Goal: Information Seeking & Learning: Learn about a topic

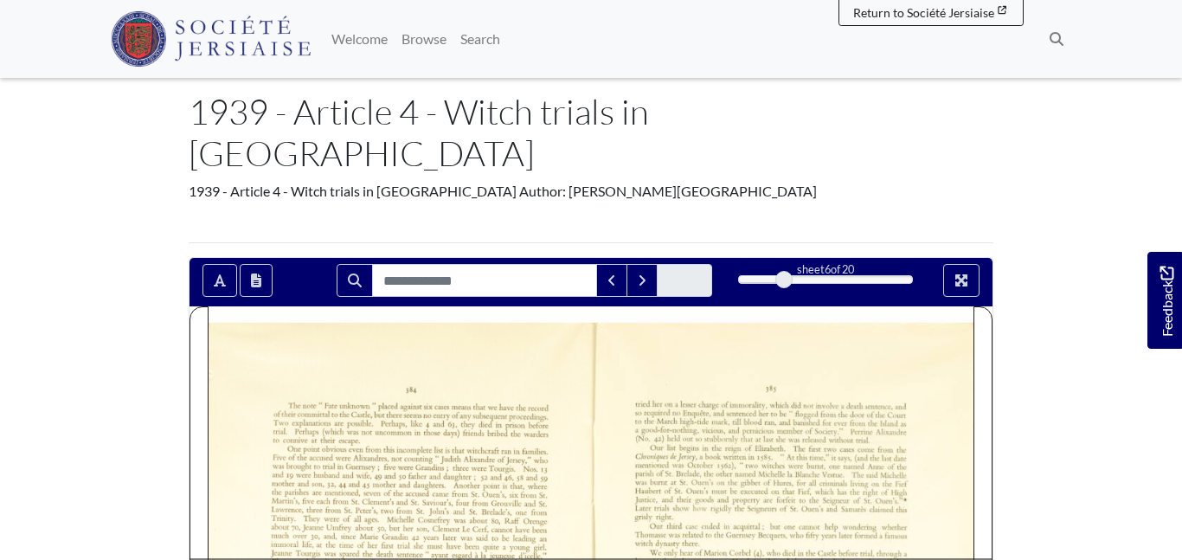
scroll to position [79, 0]
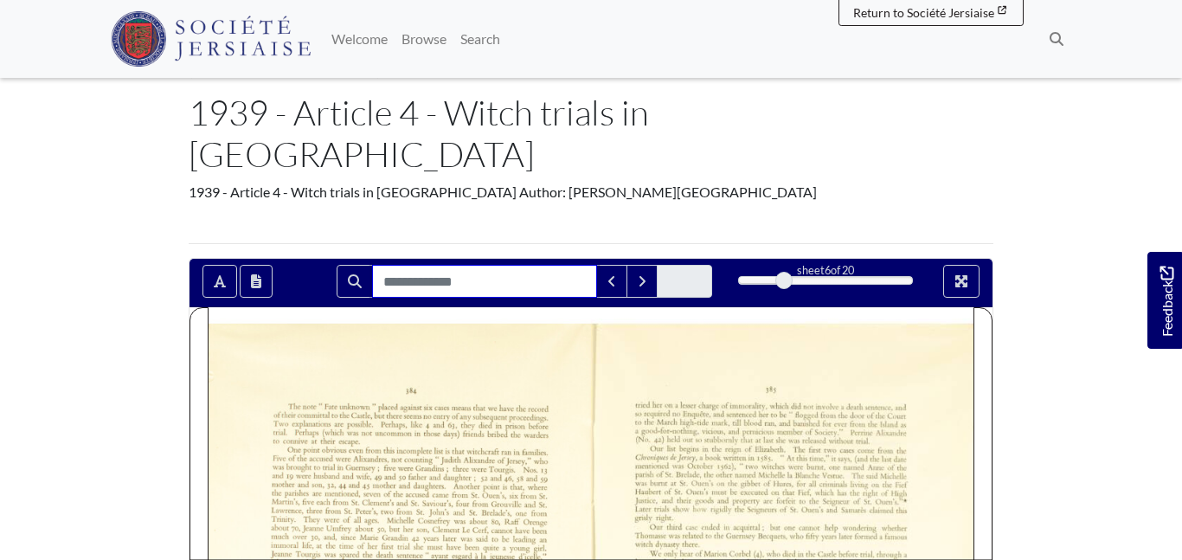
click at [518, 265] on input "Search for" at bounding box center [484, 281] width 225 height 33
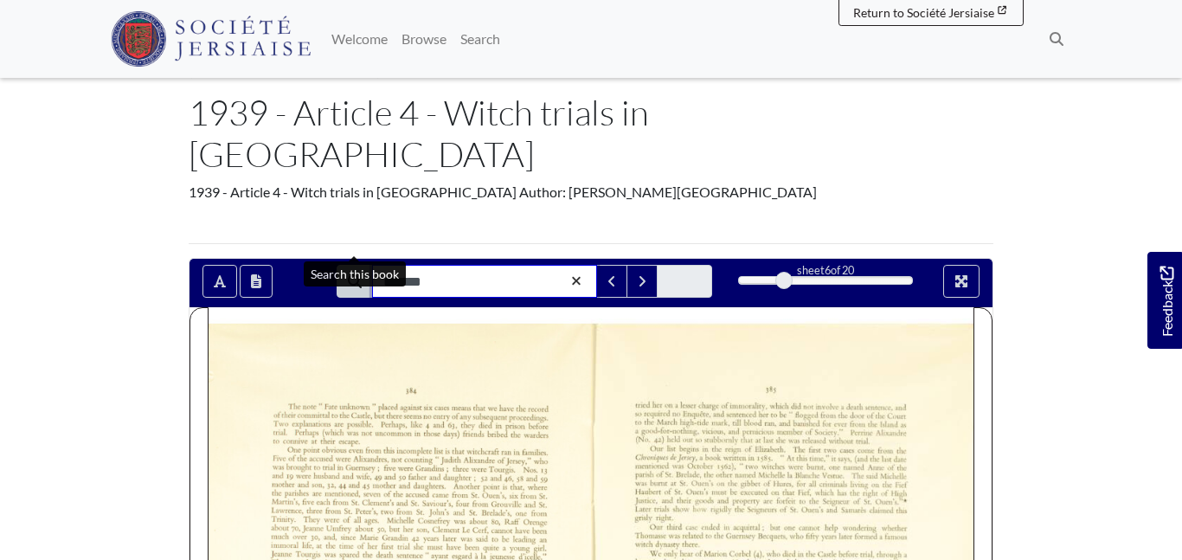
type input "*******"
click at [351, 274] on icon "Search" at bounding box center [355, 281] width 14 height 14
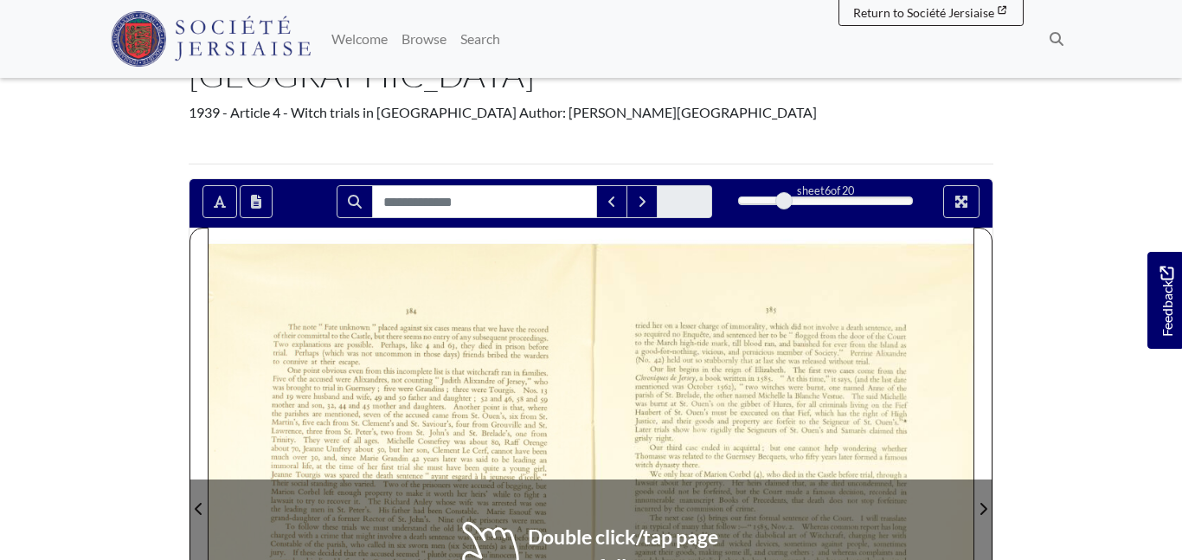
click at [73, 295] on body "Menu" at bounding box center [591, 529] width 1182 height 1374
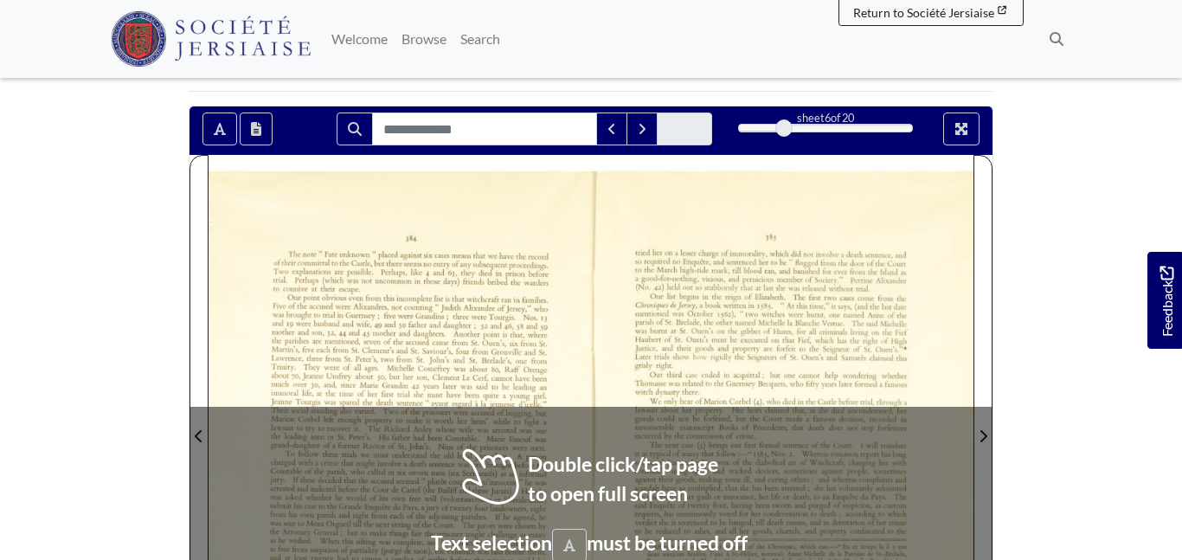
scroll to position [236, 0]
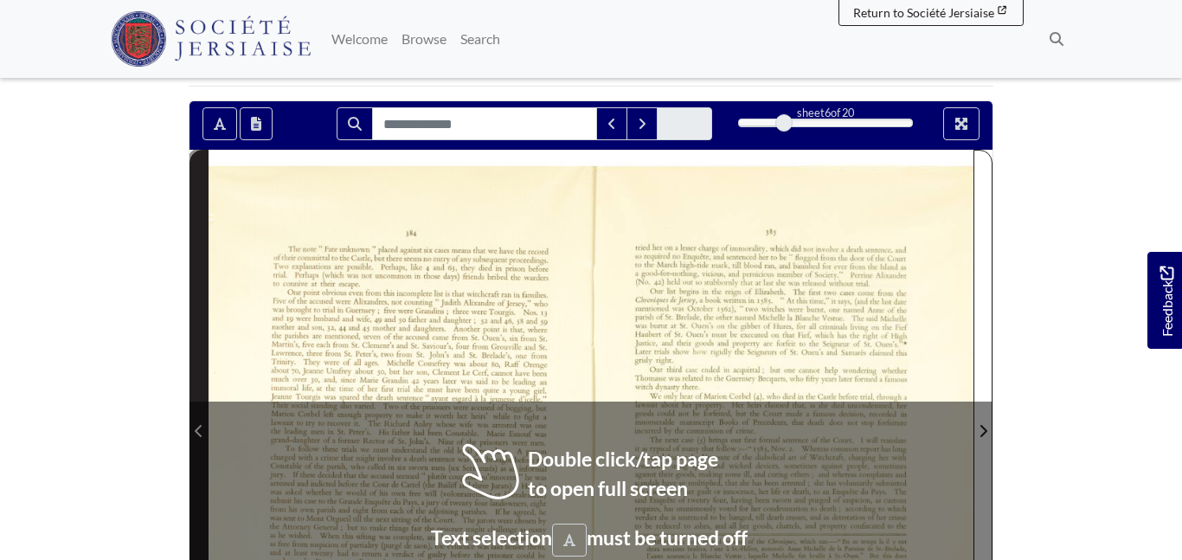
click at [206, 421] on span "Previous Page" at bounding box center [198, 431] width 17 height 21
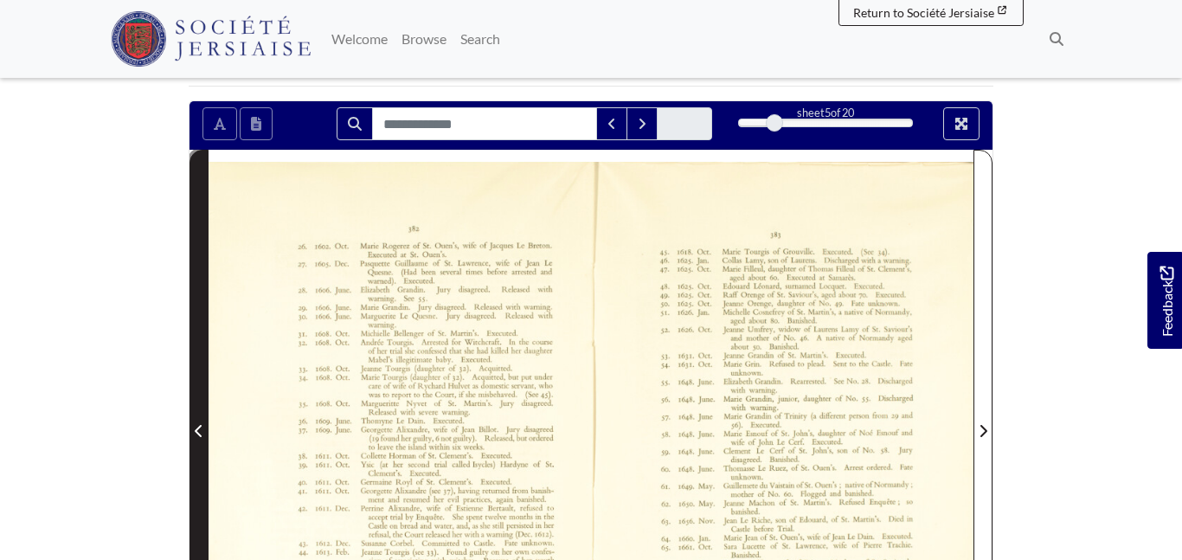
click at [206, 421] on span "Previous Page" at bounding box center [198, 431] width 17 height 21
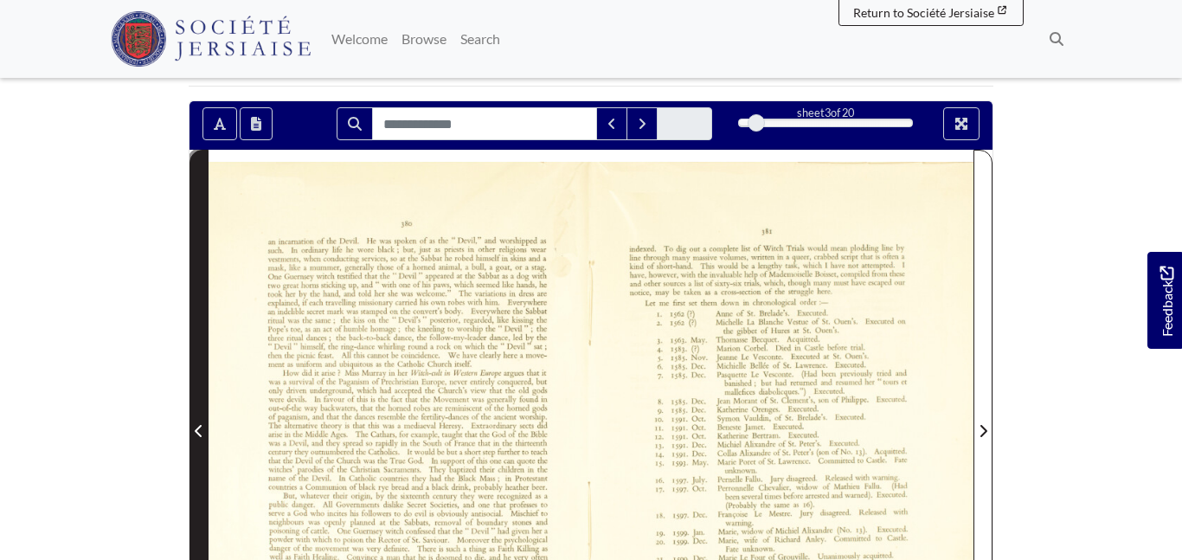
click at [206, 421] on span "Previous Page" at bounding box center [198, 431] width 17 height 21
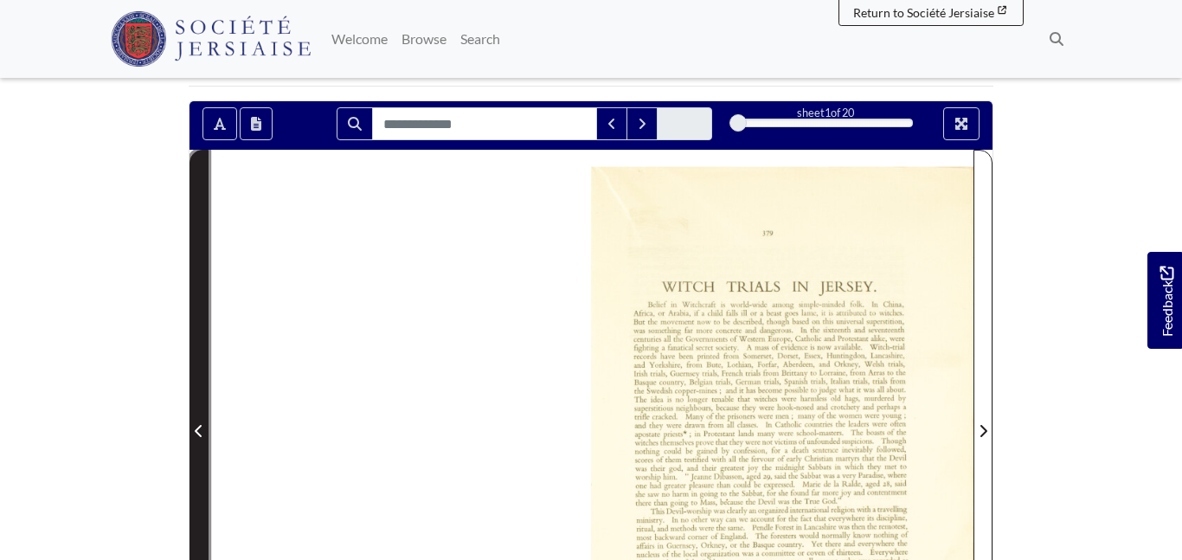
click at [200, 424] on icon "Previous Page" at bounding box center [199, 431] width 9 height 14
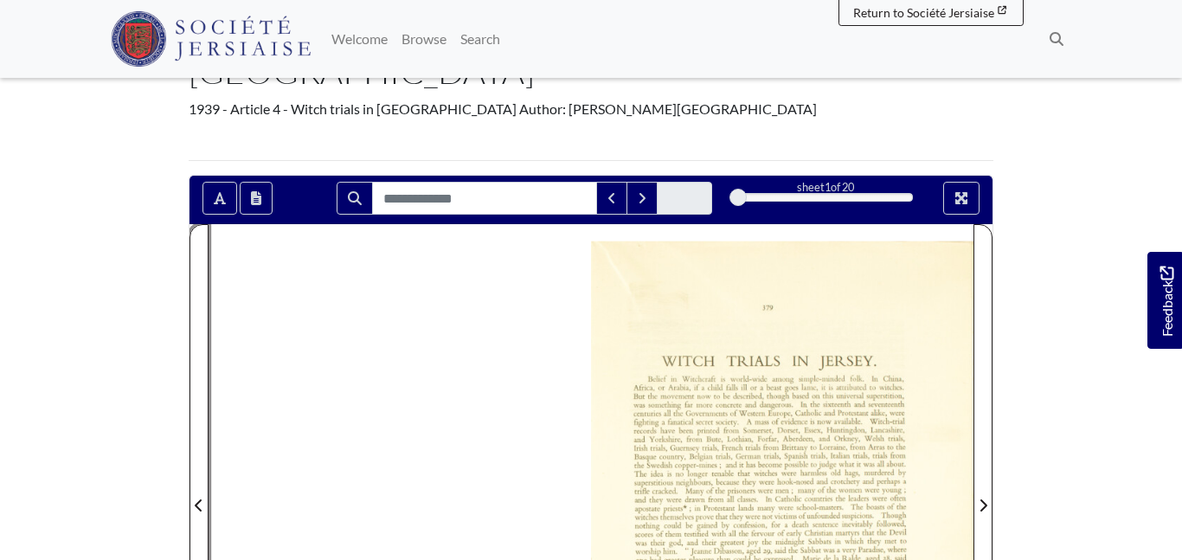
scroll to position [159, 0]
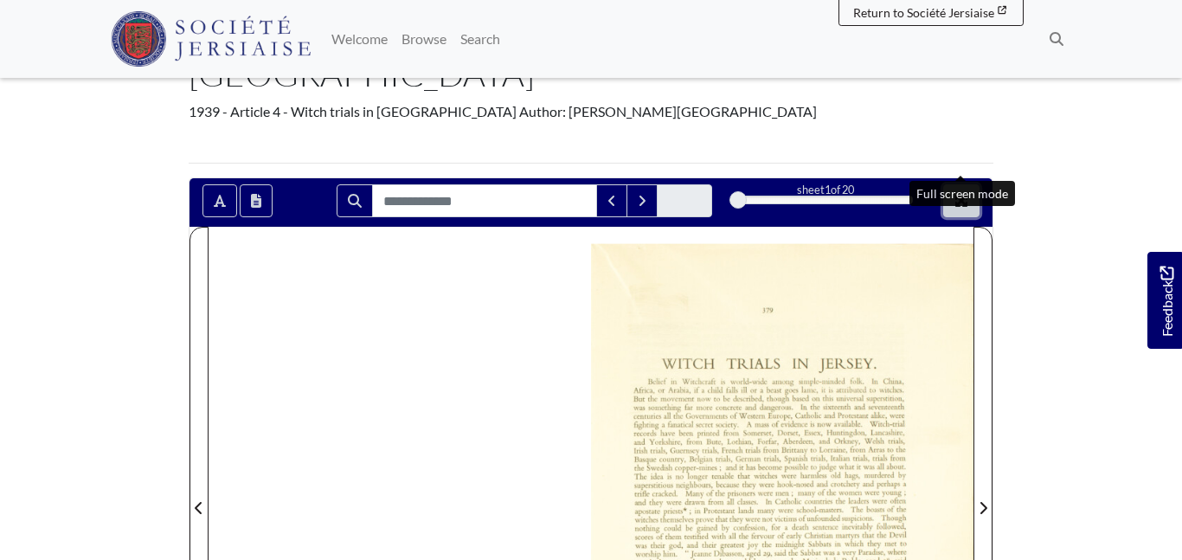
click at [957, 184] on button "Full screen mode" at bounding box center [961, 200] width 36 height 33
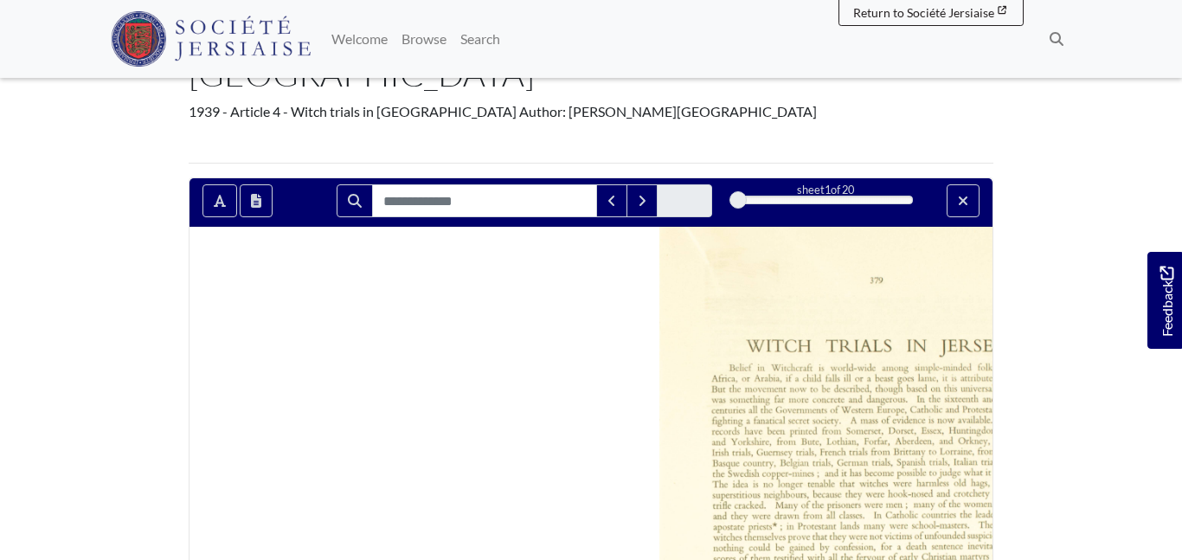
scroll to position [0, 0]
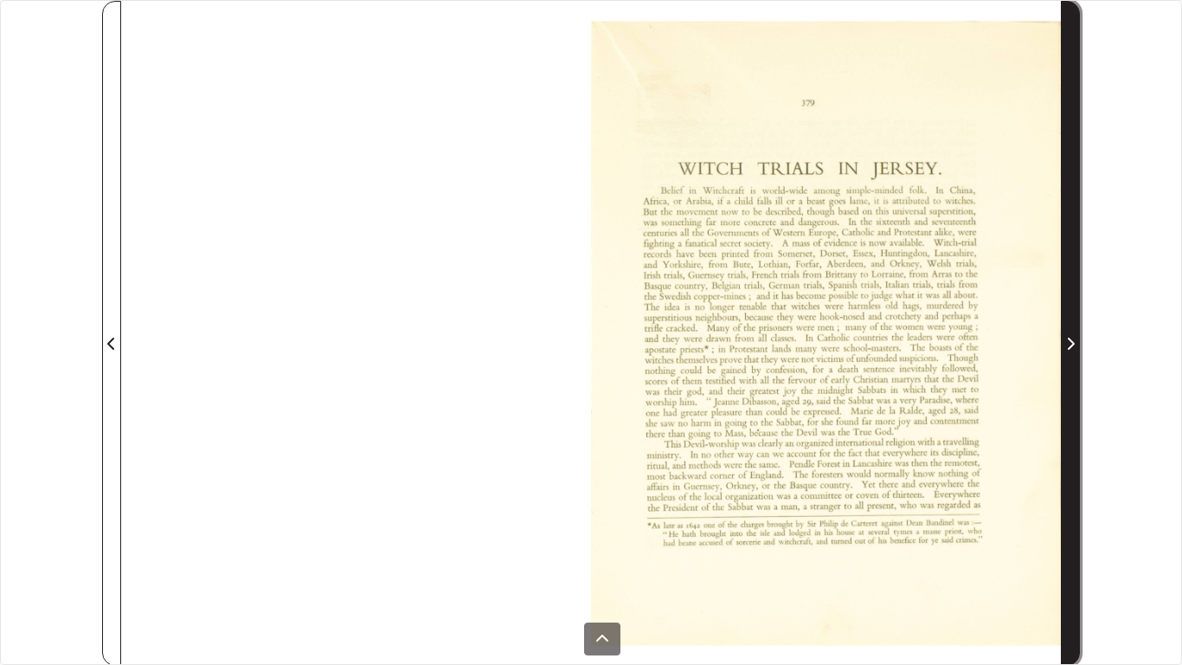
click at [1078, 342] on span "Next Page" at bounding box center [1070, 343] width 17 height 21
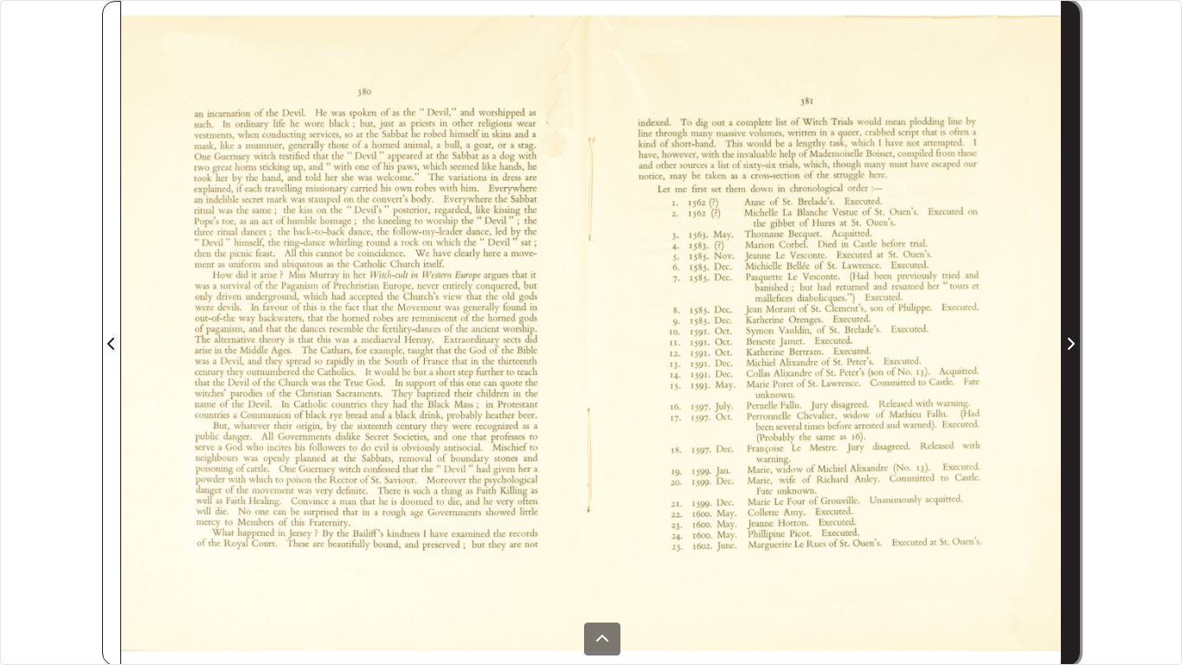
click at [1077, 342] on span "Next Page" at bounding box center [1070, 343] width 17 height 21
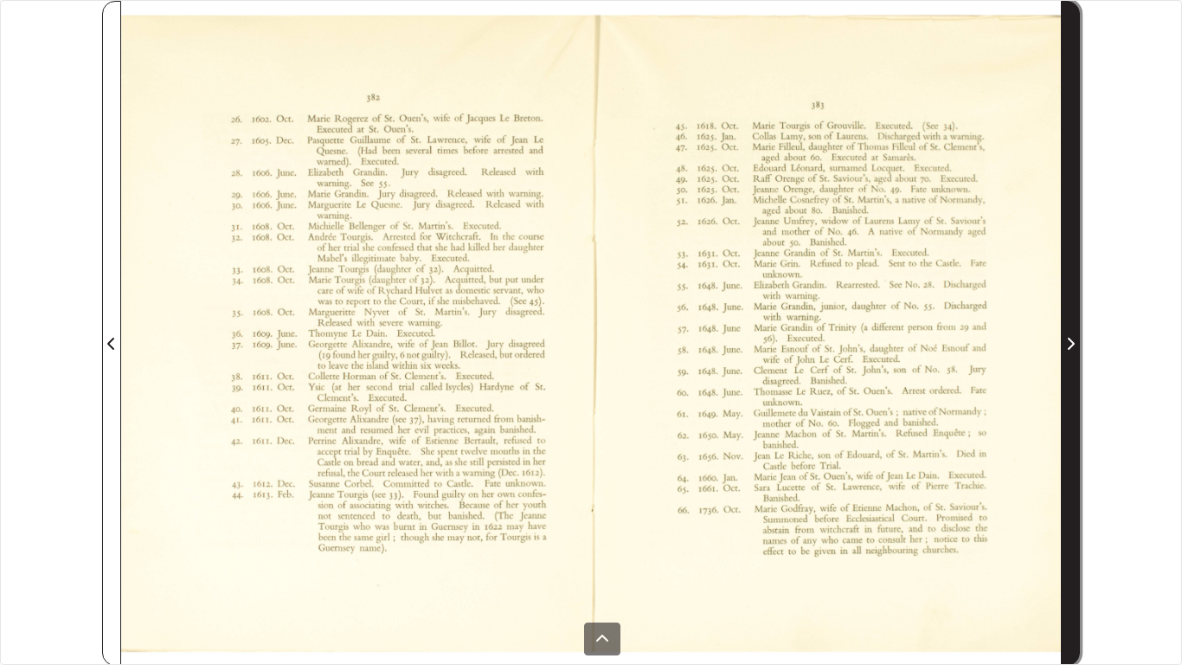
click at [1077, 342] on span "Next Page" at bounding box center [1070, 343] width 17 height 21
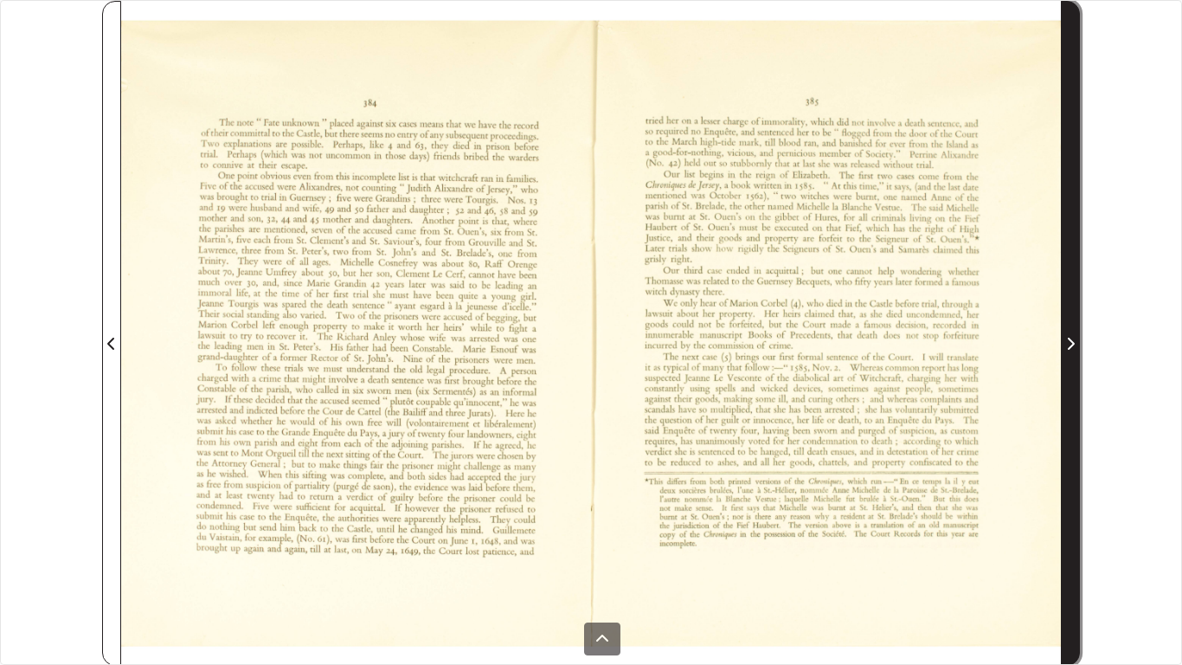
click at [1077, 342] on span "Next Page" at bounding box center [1070, 343] width 17 height 21
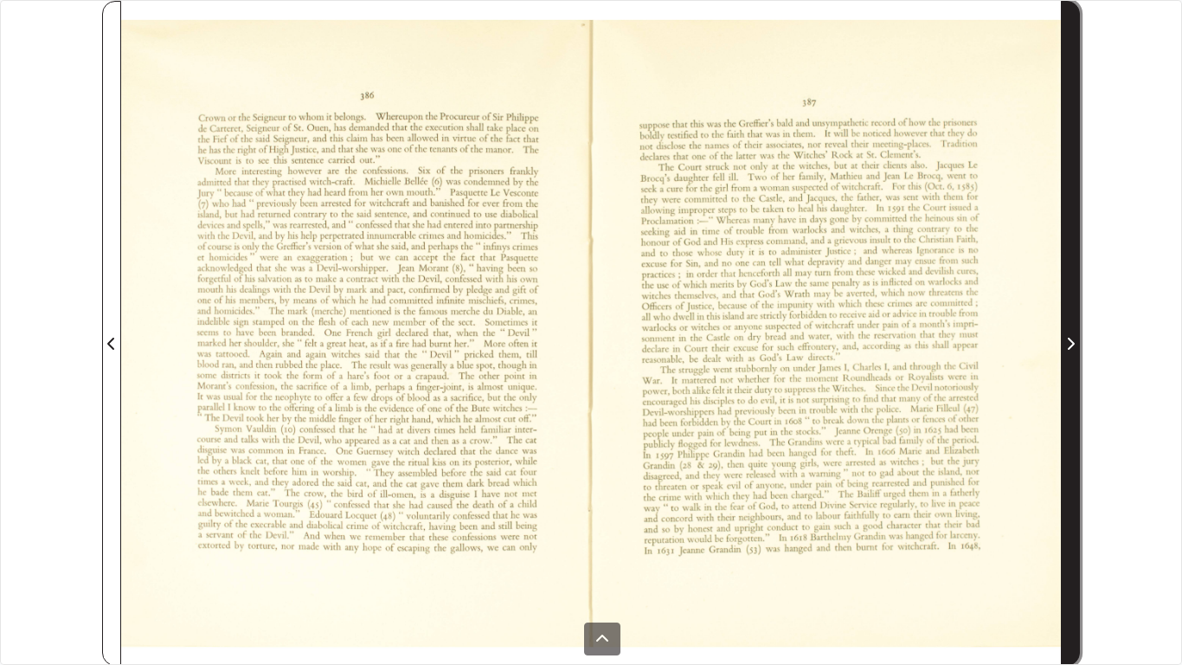
click at [1077, 342] on span "Next Page" at bounding box center [1070, 343] width 17 height 21
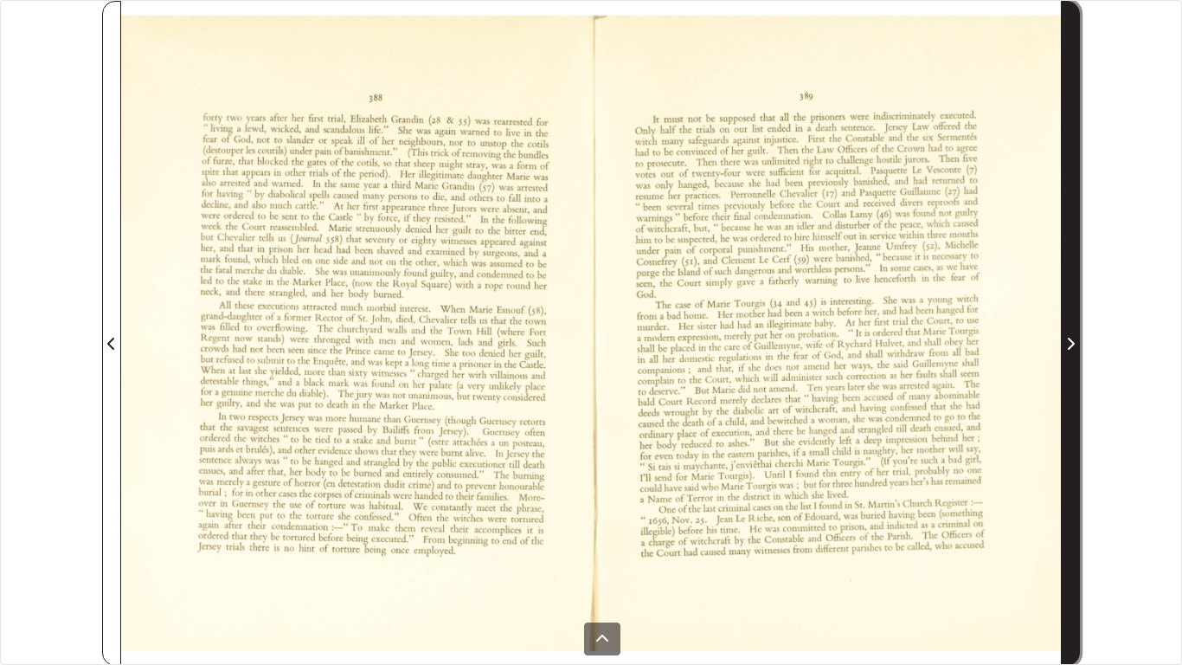
click at [1077, 342] on span "Next Page" at bounding box center [1070, 343] width 17 height 21
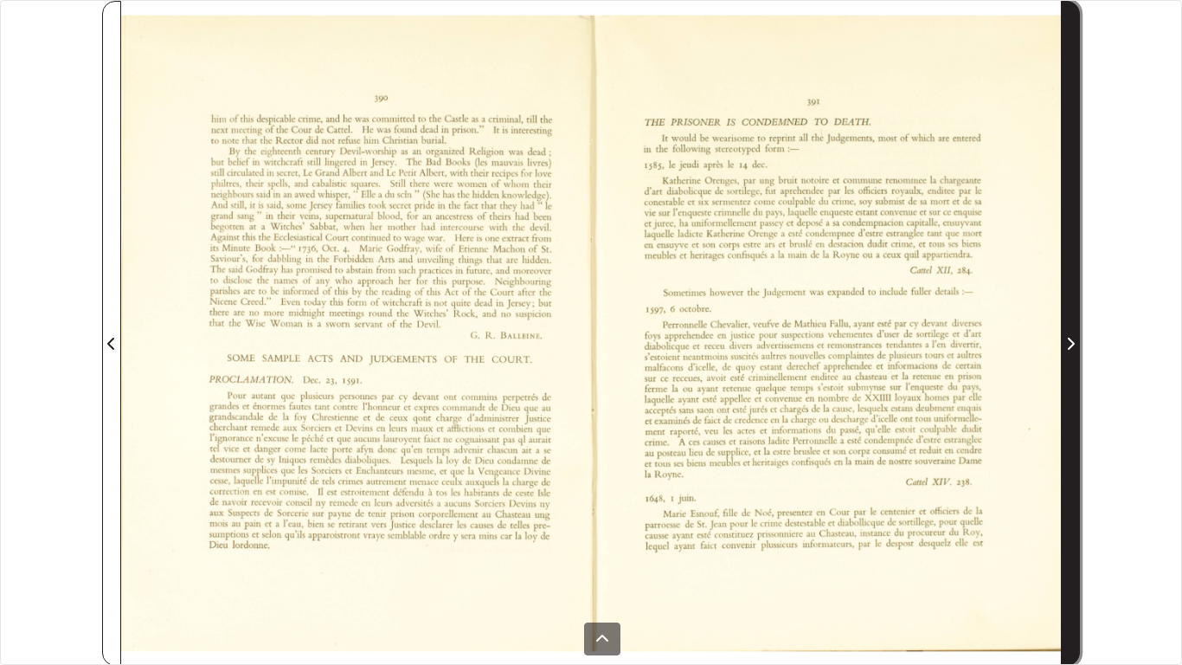
click at [1077, 342] on span "Next Page" at bounding box center [1070, 343] width 17 height 21
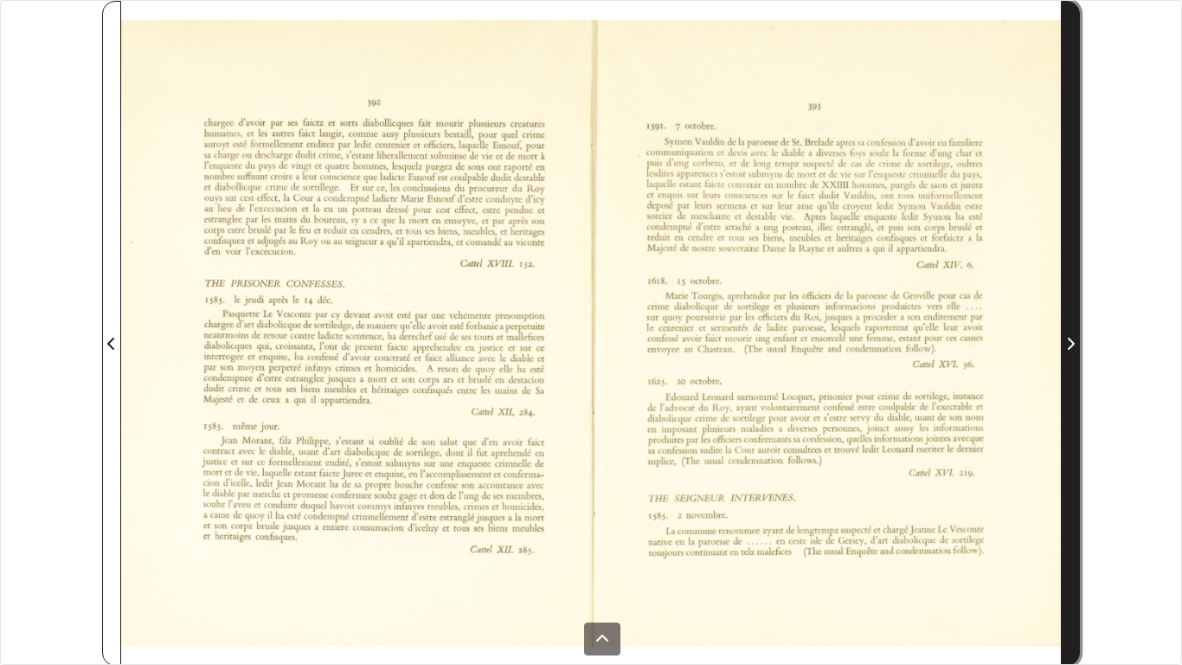
click at [1077, 342] on span "Next Page" at bounding box center [1070, 343] width 17 height 21
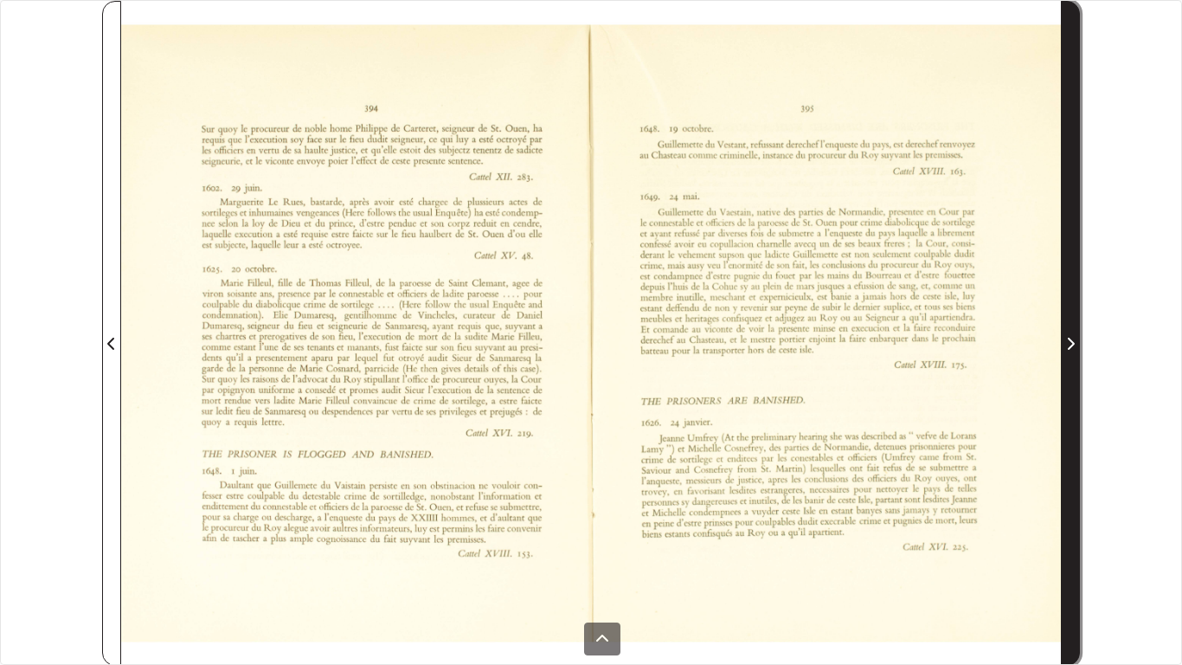
click at [1077, 342] on span "Next Page" at bounding box center [1070, 343] width 17 height 21
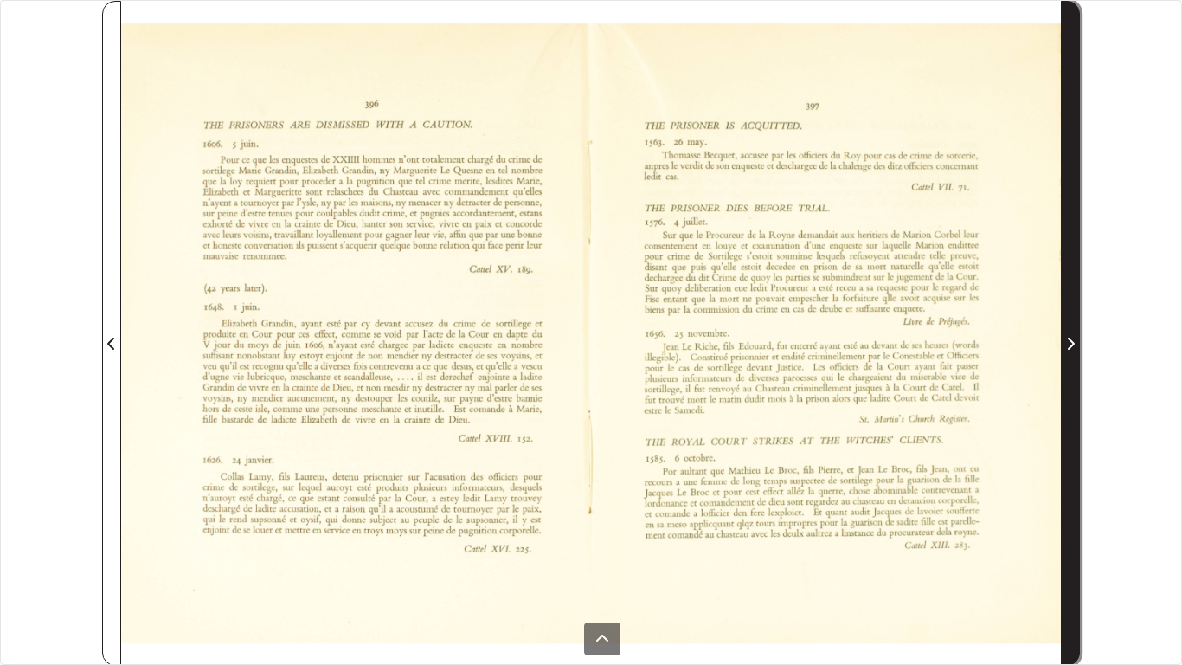
click at [1077, 342] on span "Next Page" at bounding box center [1070, 343] width 17 height 21
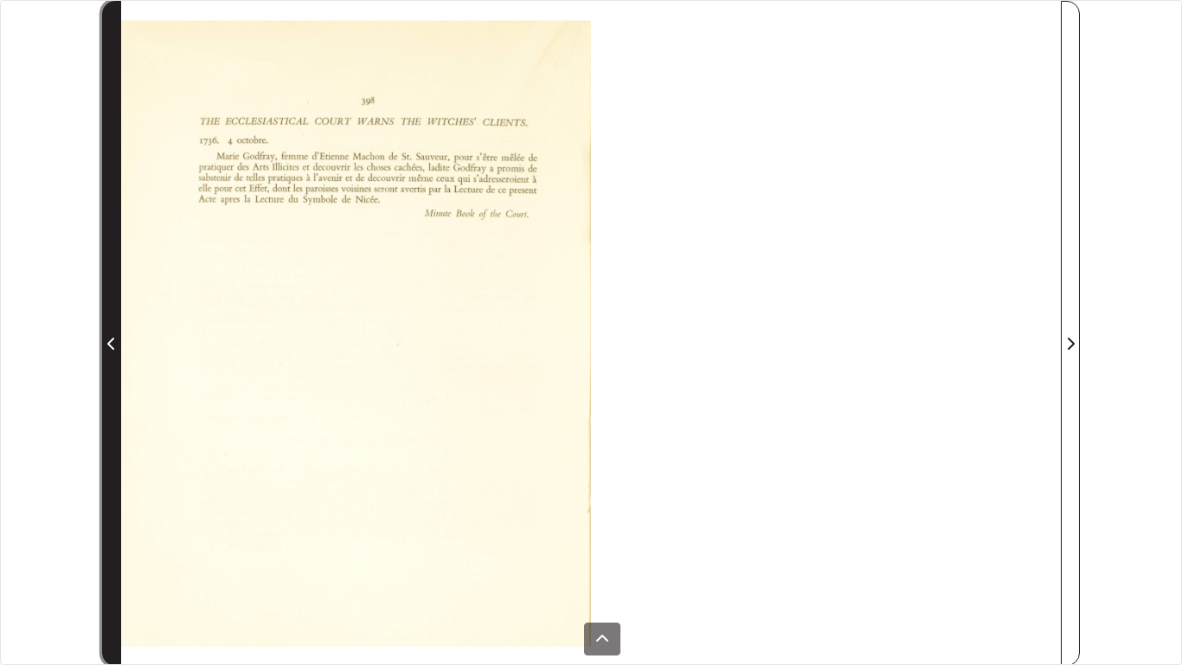
click at [119, 340] on span "Previous Page" at bounding box center [111, 343] width 17 height 21
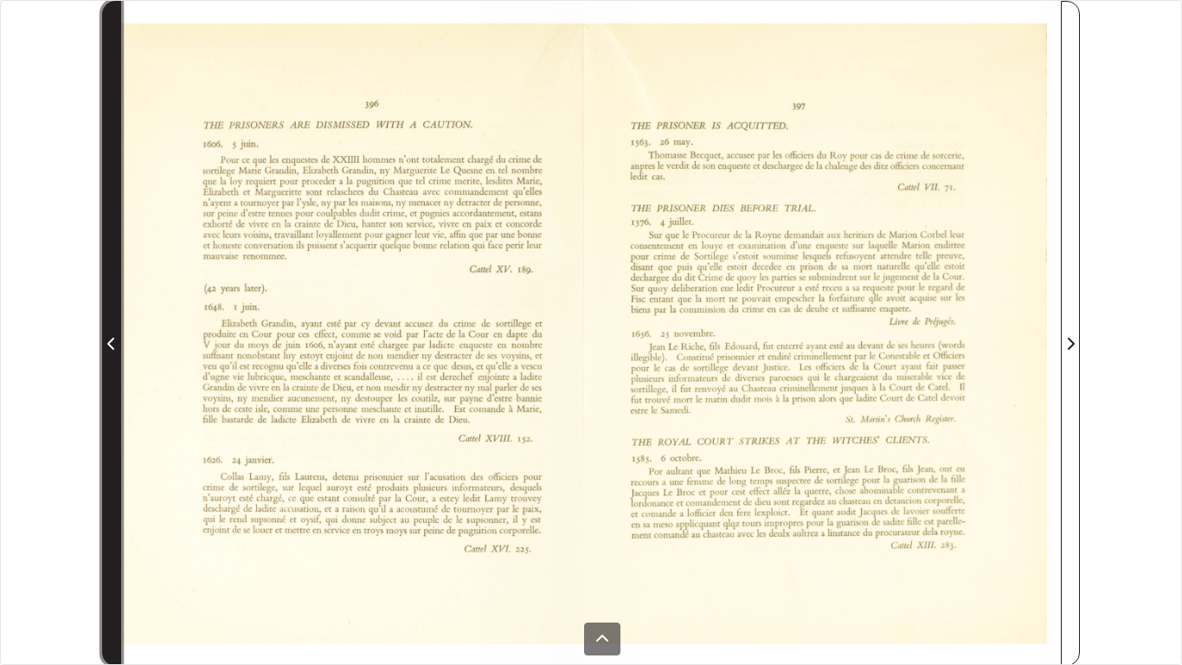
click at [119, 340] on span "Previous Page" at bounding box center [111, 343] width 17 height 21
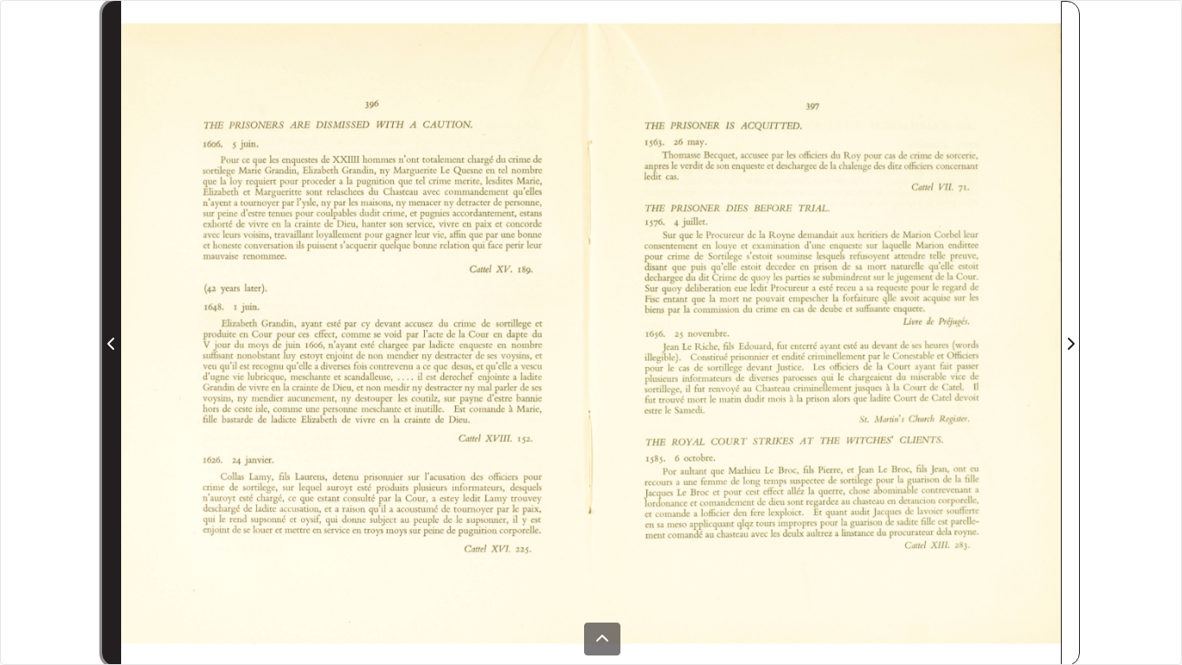
click at [119, 340] on span "Previous Page" at bounding box center [111, 343] width 17 height 21
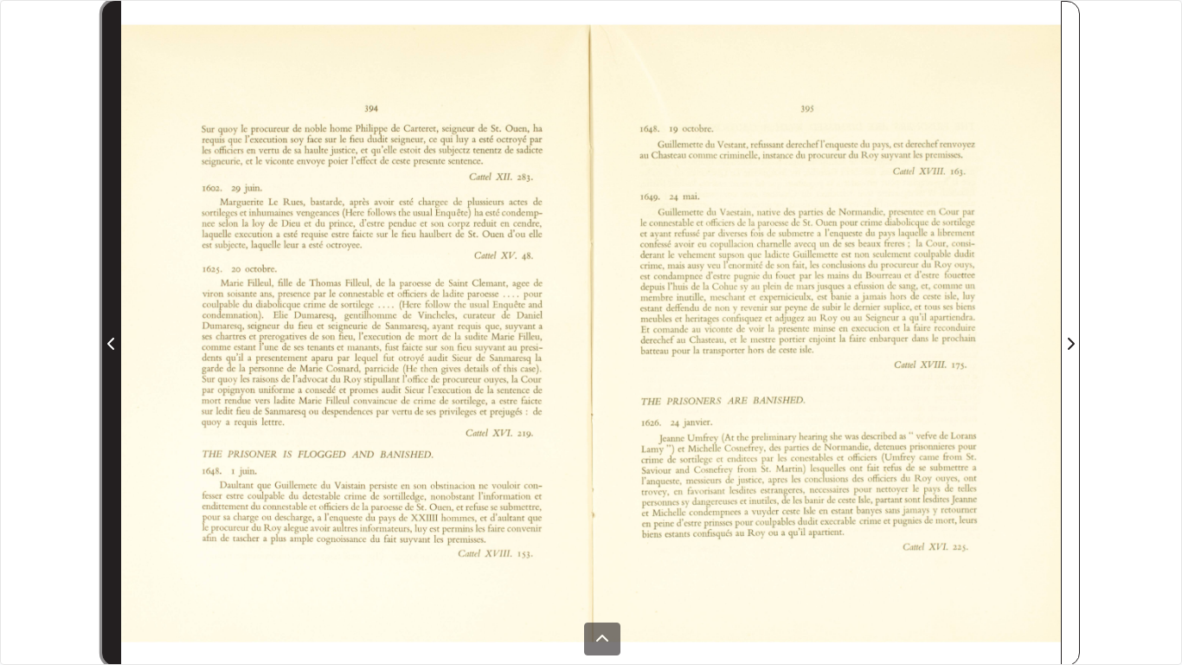
click at [119, 340] on span "Previous Page" at bounding box center [111, 343] width 17 height 21
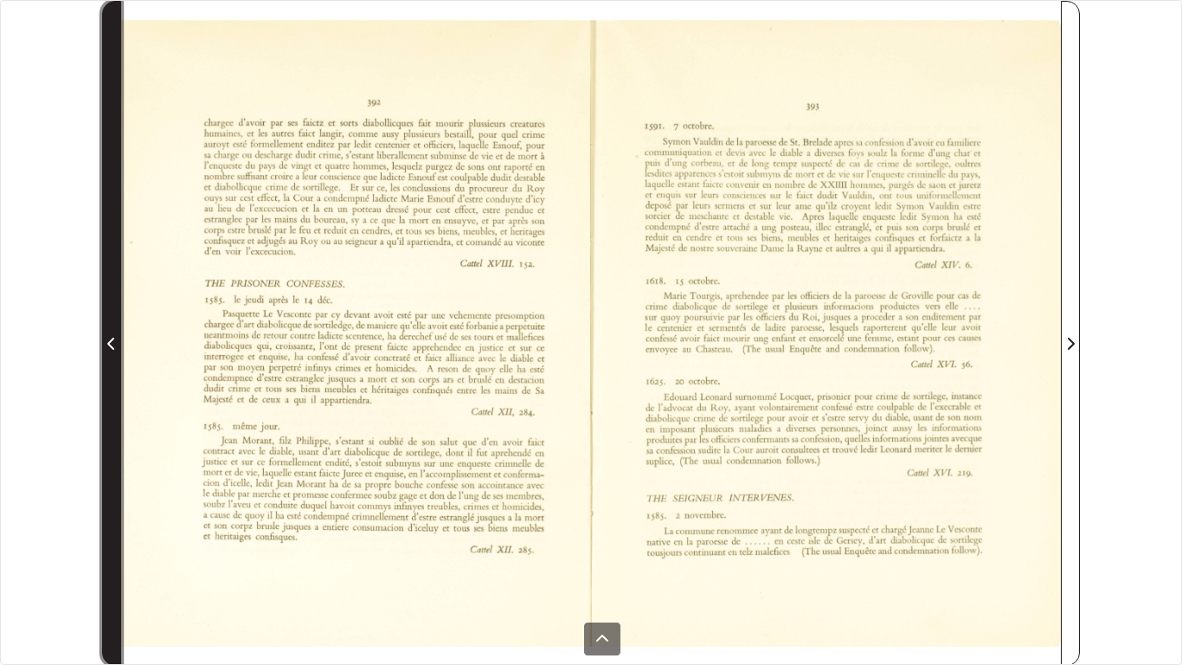
click at [119, 340] on span "Previous Page" at bounding box center [111, 343] width 17 height 21
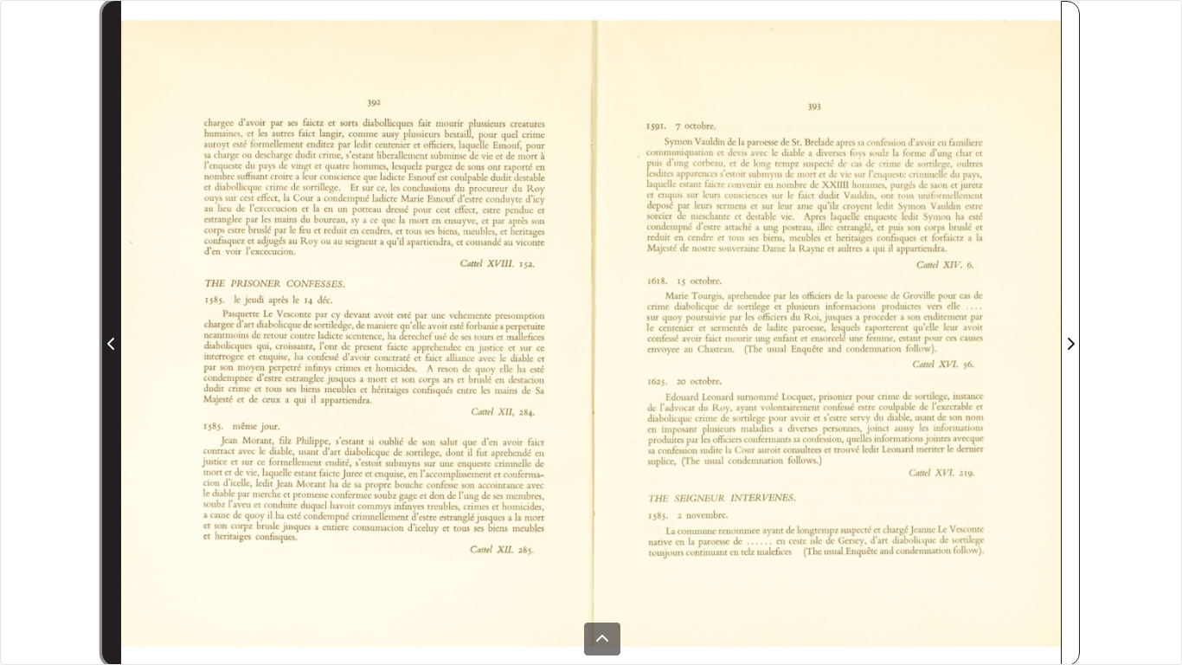
click at [119, 340] on span "Previous Page" at bounding box center [111, 343] width 17 height 21
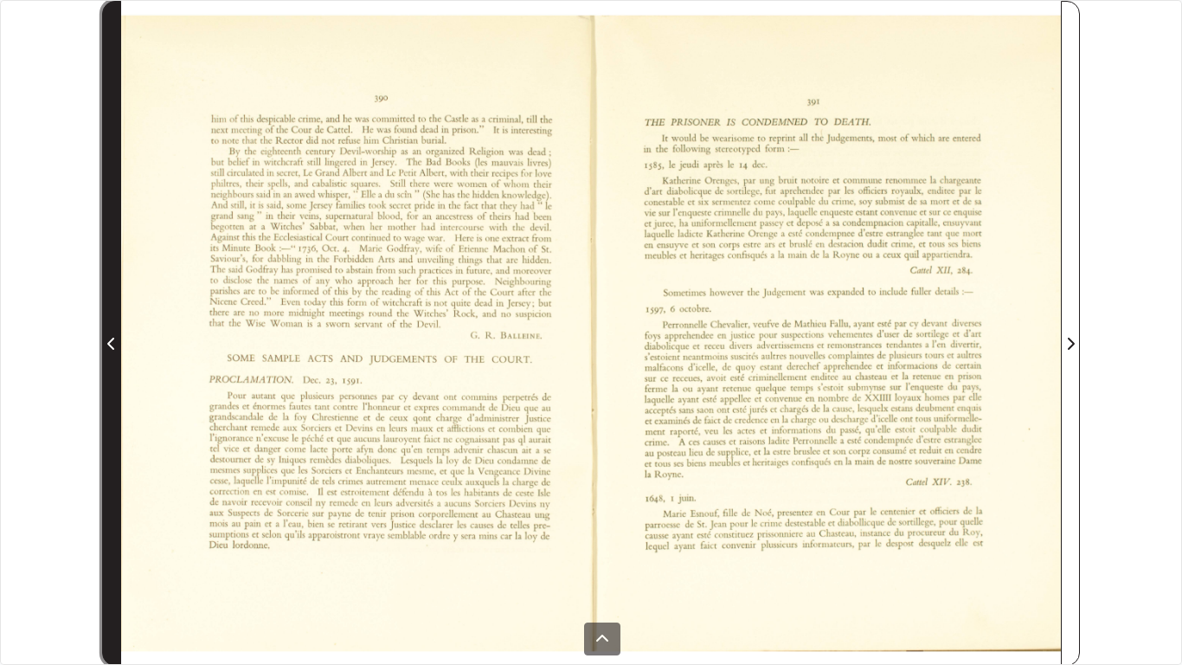
click at [119, 340] on span "Previous Page" at bounding box center [111, 343] width 17 height 21
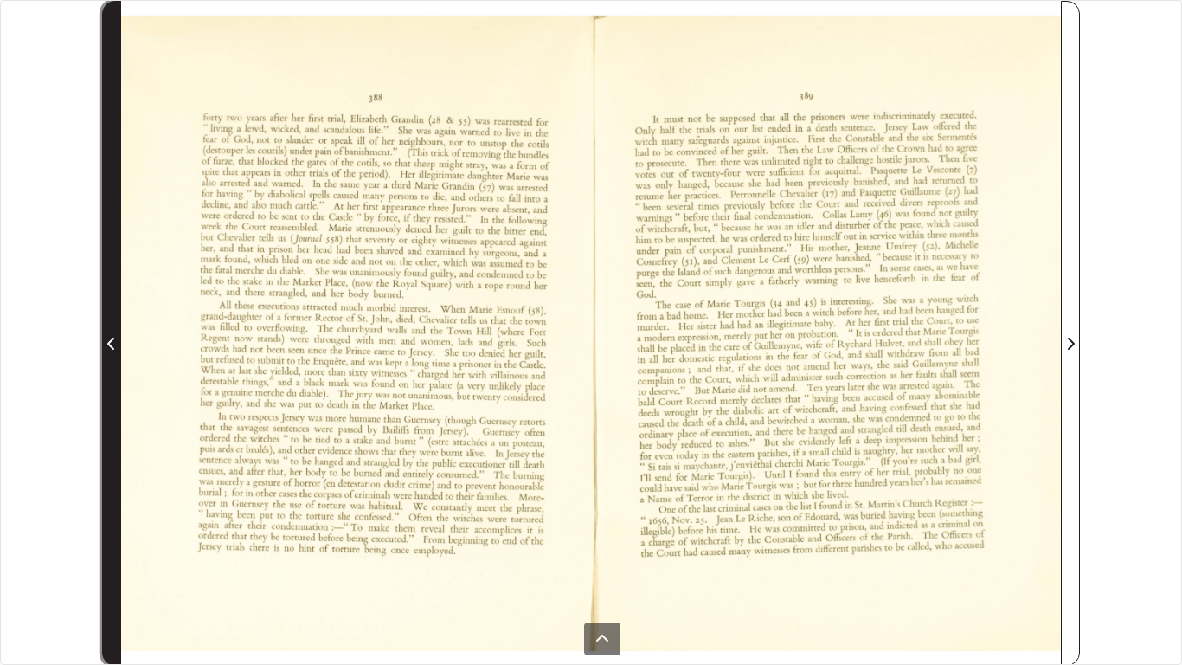
click at [119, 340] on span "Previous Page" at bounding box center [111, 343] width 17 height 21
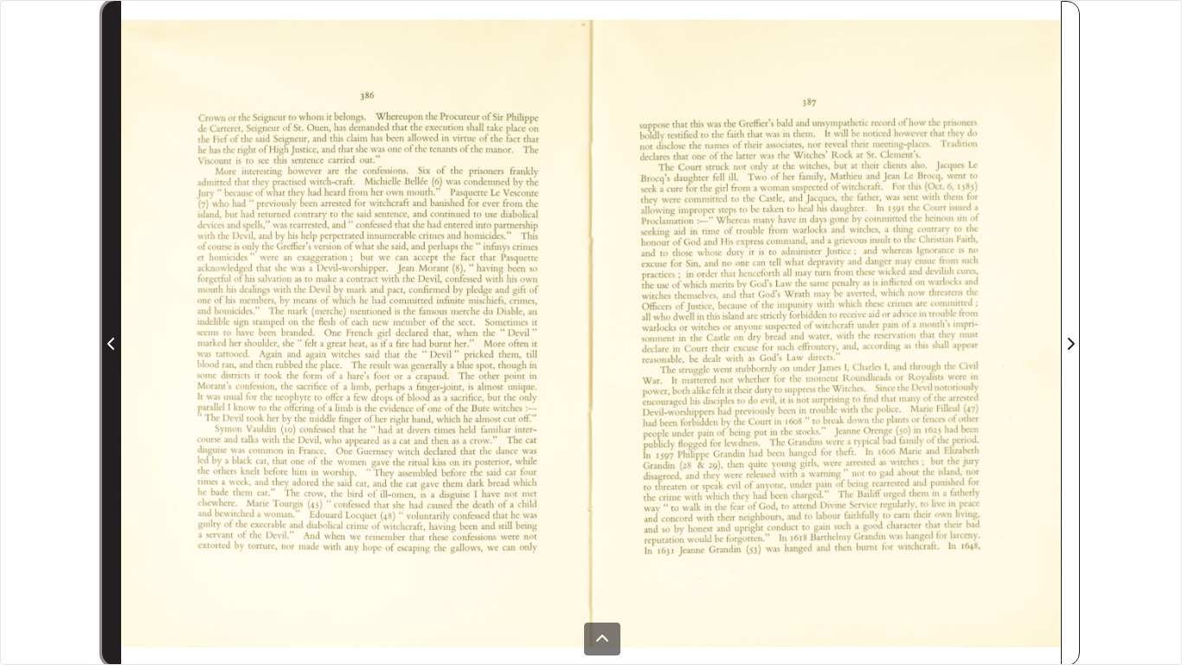
click at [119, 340] on span "Previous Page" at bounding box center [111, 343] width 17 height 21
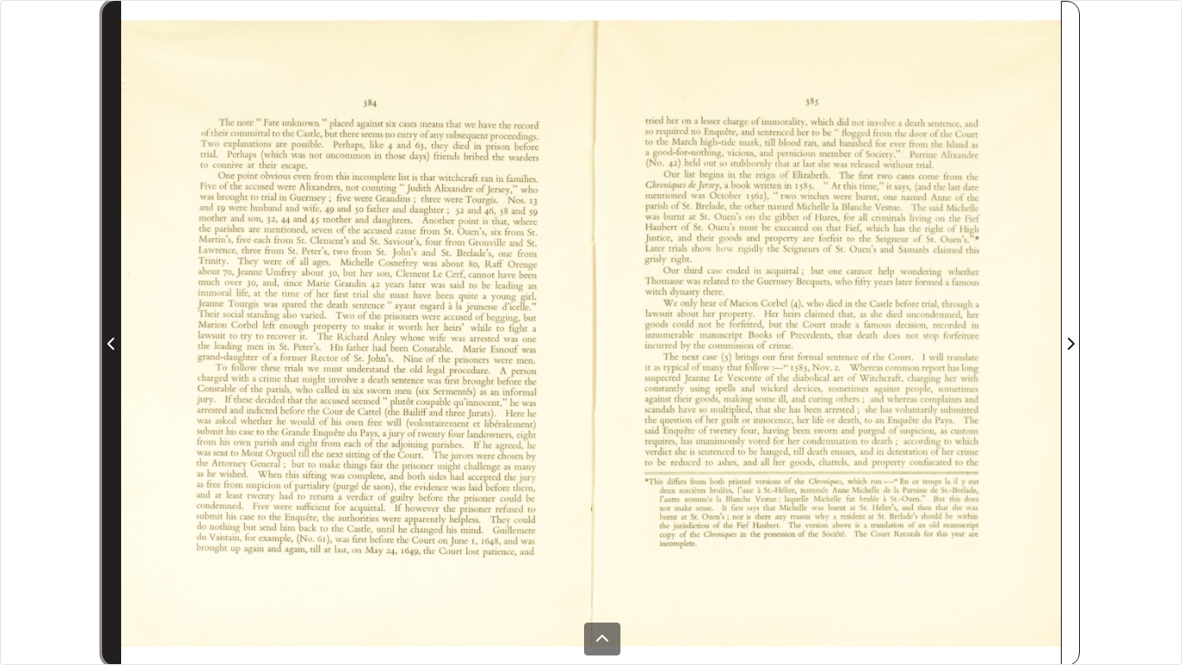
click at [119, 340] on span "Previous Page" at bounding box center [111, 343] width 17 height 21
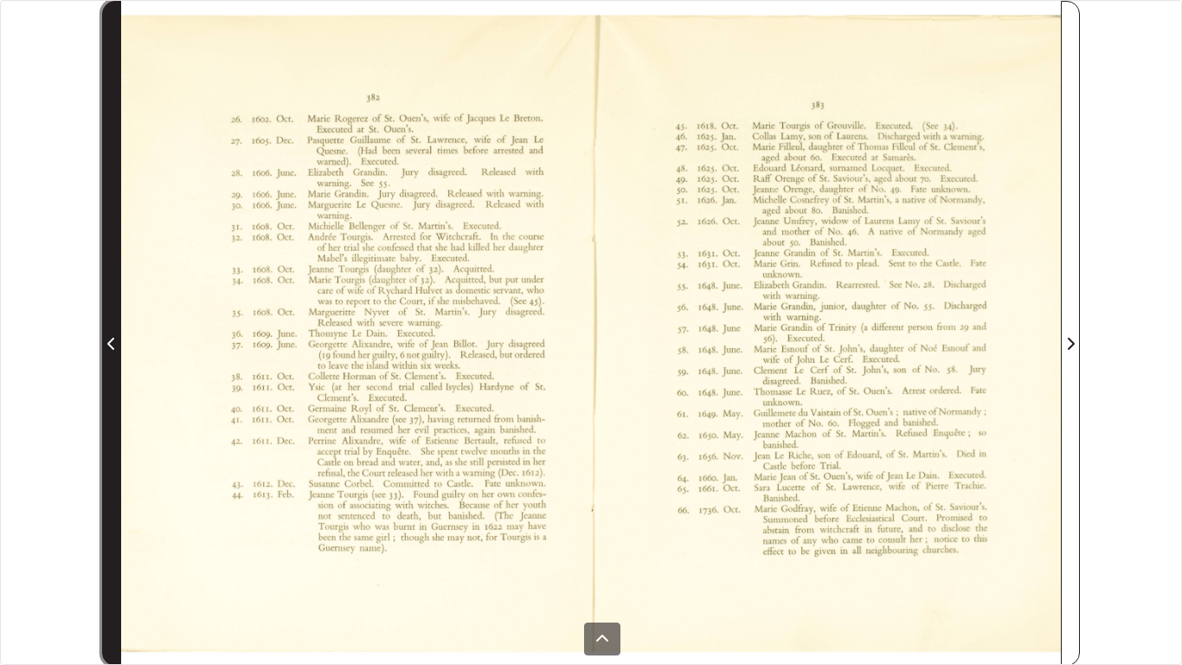
click at [119, 340] on span "Previous Page" at bounding box center [111, 343] width 17 height 21
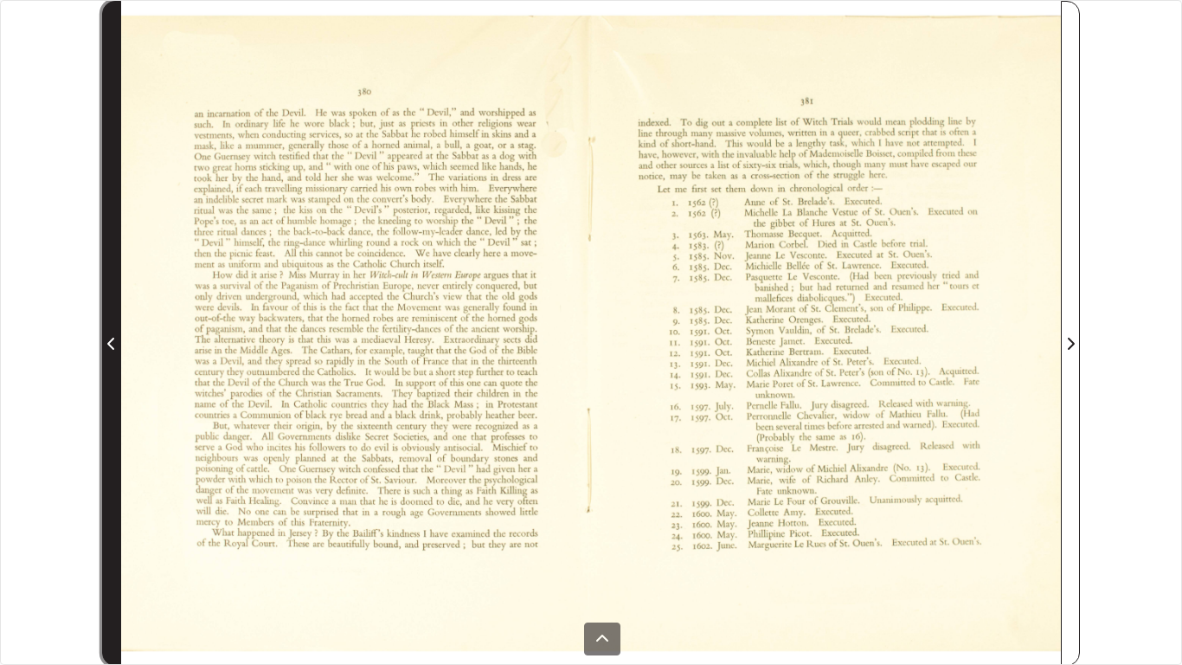
click at [117, 338] on span "Previous Page" at bounding box center [111, 343] width 17 height 21
